Goal: Register for event/course

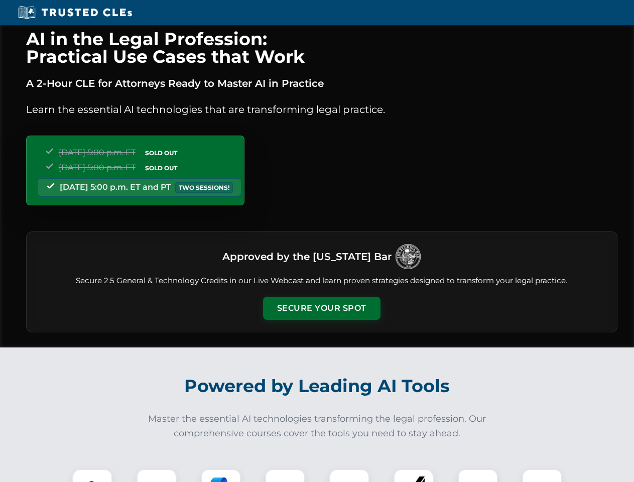
click at [321, 308] on button "Secure Your Spot" at bounding box center [321, 308] width 117 height 23
click at [92, 475] on img at bounding box center [92, 488] width 29 height 29
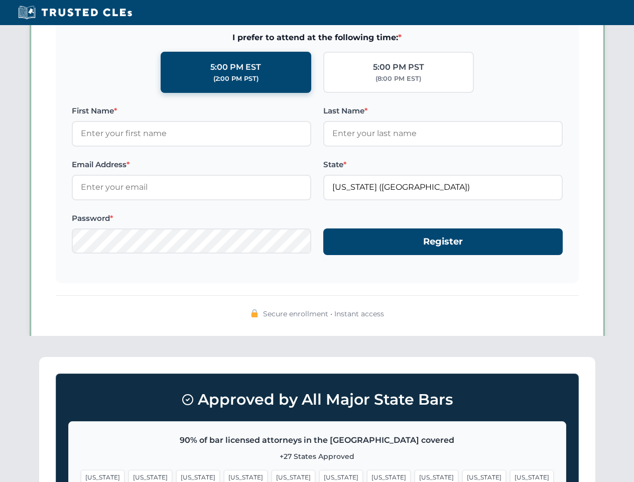
click at [367, 475] on span "[US_STATE]" at bounding box center [389, 477] width 44 height 15
click at [462, 475] on span "[US_STATE]" at bounding box center [484, 477] width 44 height 15
